Goal: Navigation & Orientation: Locate item on page

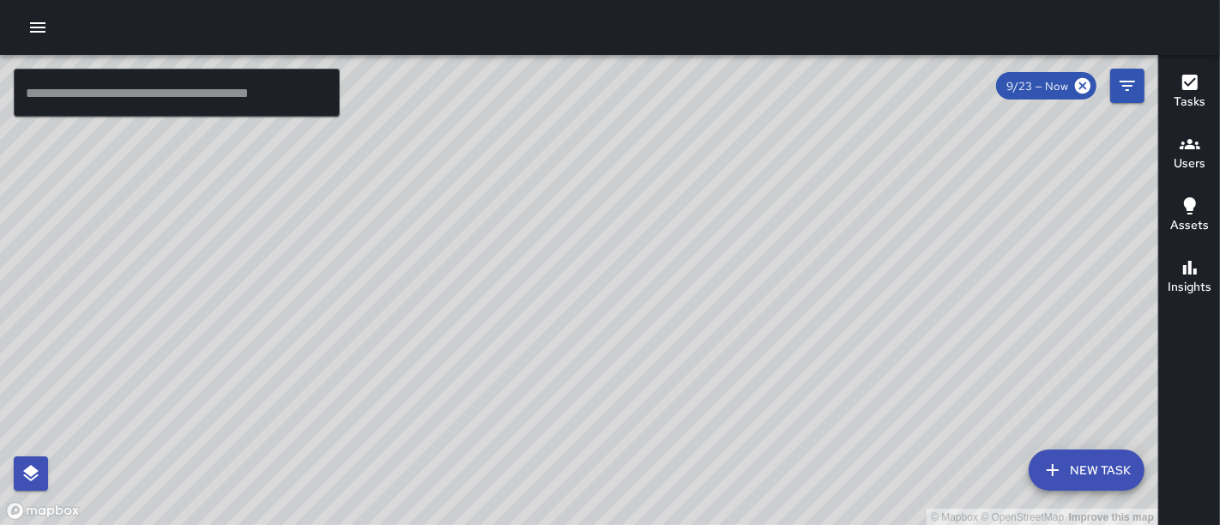
drag, startPoint x: 495, startPoint y: 233, endPoint x: 654, endPoint y: 239, distance: 158.8
click at [654, 239] on div "© Mapbox © OpenStreetMap Improve this map" at bounding box center [579, 290] width 1158 height 471
drag, startPoint x: 449, startPoint y: 226, endPoint x: 654, endPoint y: 229, distance: 205.0
click at [654, 229] on div "© Mapbox © OpenStreetMap Improve this map" at bounding box center [579, 290] width 1158 height 471
drag, startPoint x: 497, startPoint y: 369, endPoint x: 470, endPoint y: 106, distance: 263.9
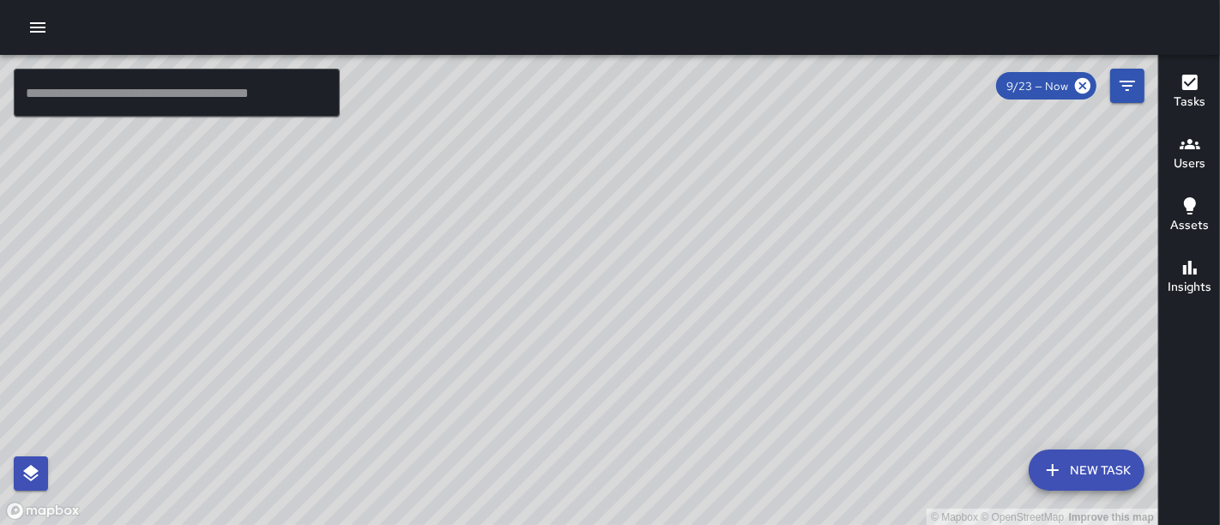
click at [470, 106] on div "© Mapbox © OpenStreetMap Improve this map" at bounding box center [579, 290] width 1158 height 471
drag, startPoint x: 505, startPoint y: 290, endPoint x: 708, endPoint y: 69, distance: 299.3
click at [708, 69] on div "© Mapbox © OpenStreetMap Improve this map" at bounding box center [579, 290] width 1158 height 471
drag, startPoint x: 626, startPoint y: 294, endPoint x: 605, endPoint y: 48, distance: 247.1
click at [605, 48] on div "© Mapbox © OpenStreetMap Improve this map ​ New Task 9/23 — Now Map Layers Task…" at bounding box center [610, 262] width 1220 height 525
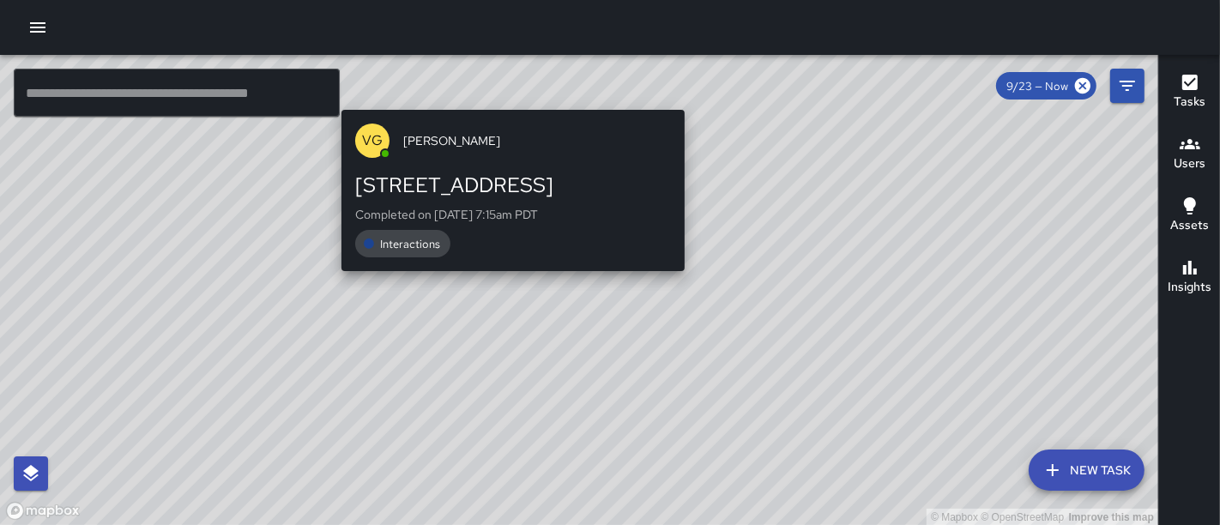
drag, startPoint x: 509, startPoint y: 457, endPoint x: 508, endPoint y: 84, distance: 373.1
click at [508, 84] on div "© Mapbox © OpenStreetMap Improve this map VG [PERSON_NAME] [STREET_ADDRESS] Com…" at bounding box center [579, 290] width 1158 height 471
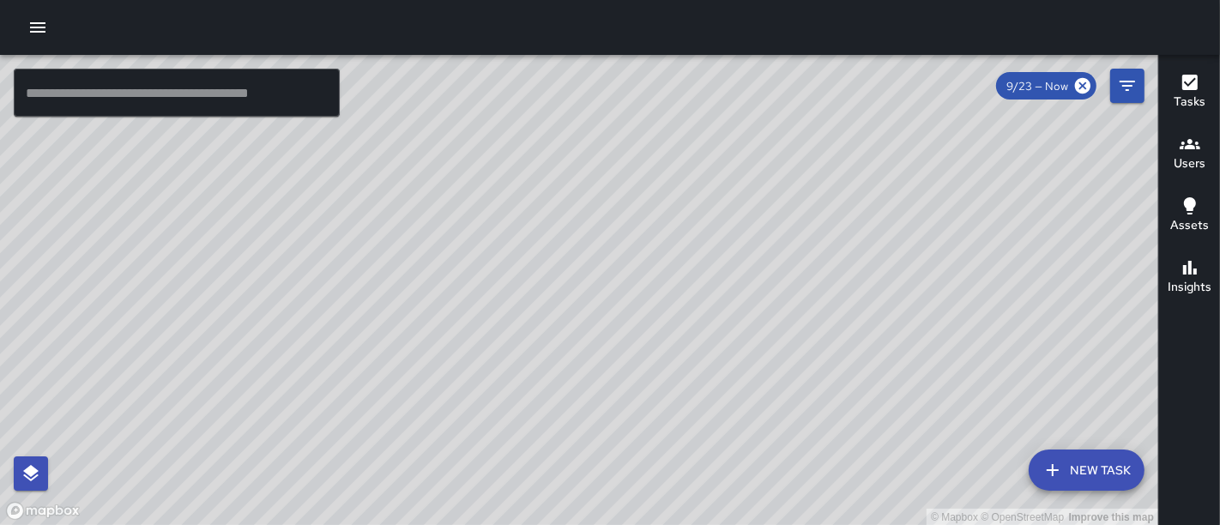
drag, startPoint x: 717, startPoint y: 103, endPoint x: 576, endPoint y: 551, distance: 470.4
click at [576, 524] on html "© Mapbox © OpenStreetMap Improve this map ​ New Task 9/23 — Now Map Layers Task…" at bounding box center [610, 262] width 1220 height 525
drag, startPoint x: 669, startPoint y: 298, endPoint x: 787, endPoint y: 530, distance: 260.4
click at [787, 524] on html "© Mapbox © OpenStreetMap Improve this map ​ New Task 9/23 — Now Map Layers Task…" at bounding box center [610, 262] width 1220 height 525
drag, startPoint x: 768, startPoint y: 283, endPoint x: 855, endPoint y: 508, distance: 240.8
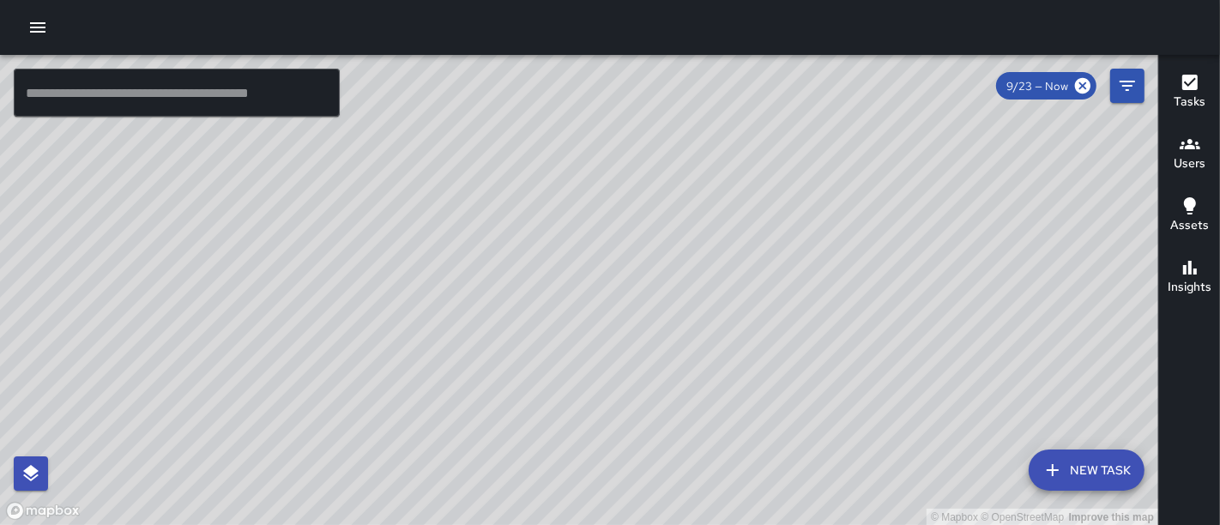
click at [856, 510] on div "© Mapbox © OpenStreetMap Improve this map" at bounding box center [579, 290] width 1158 height 471
drag, startPoint x: 840, startPoint y: 323, endPoint x: 823, endPoint y: 395, distance: 74.1
click at [823, 395] on div "© Mapbox © OpenStreetMap Improve this map" at bounding box center [579, 290] width 1158 height 471
